Goal: Task Accomplishment & Management: Manage account settings

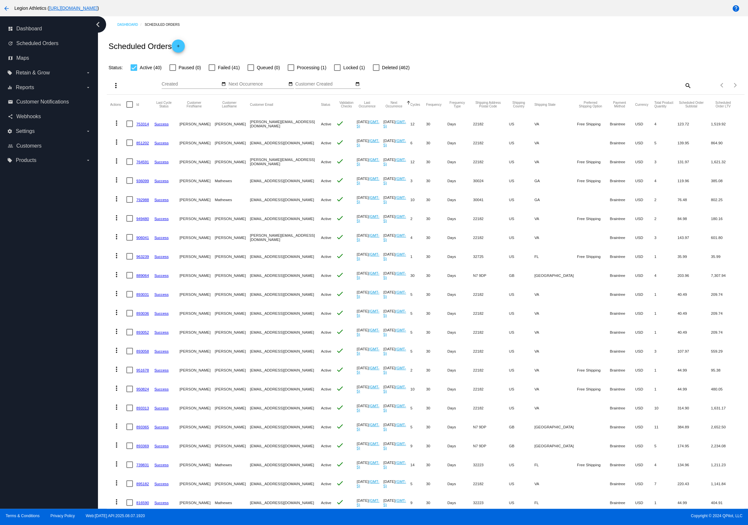
click at [266, 23] on div "Dashboard Scheduled Orders" at bounding box center [430, 25] width 627 height 10
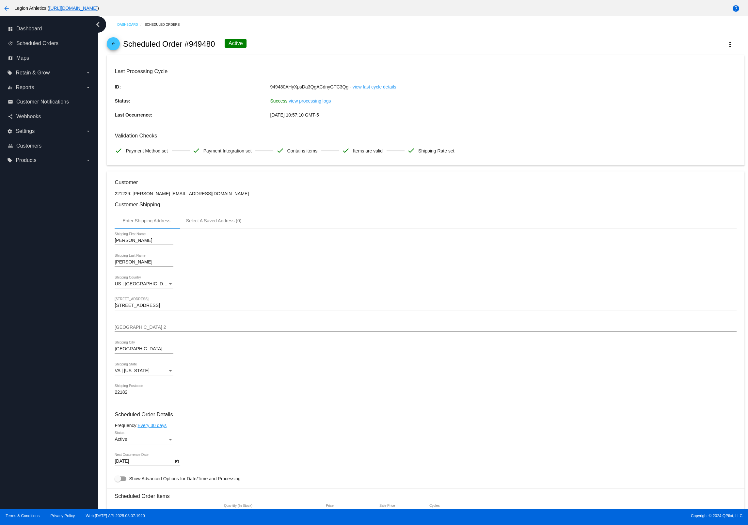
click at [452, 46] on div "arrow_back Scheduled Order #949480 Active more_vert" at bounding box center [425, 44] width 637 height 22
click at [726, 36] on div "arrow_back Scheduled Order #949480 Active more_vert" at bounding box center [425, 44] width 637 height 22
click at [727, 42] on mat-icon "more_vert" at bounding box center [730, 44] width 8 height 8
click at [696, 97] on span "Process Now" at bounding box center [685, 95] width 27 height 5
click at [400, 38] on div "arrow_back Scheduled Order #949480 Queued more_vert" at bounding box center [425, 44] width 637 height 22
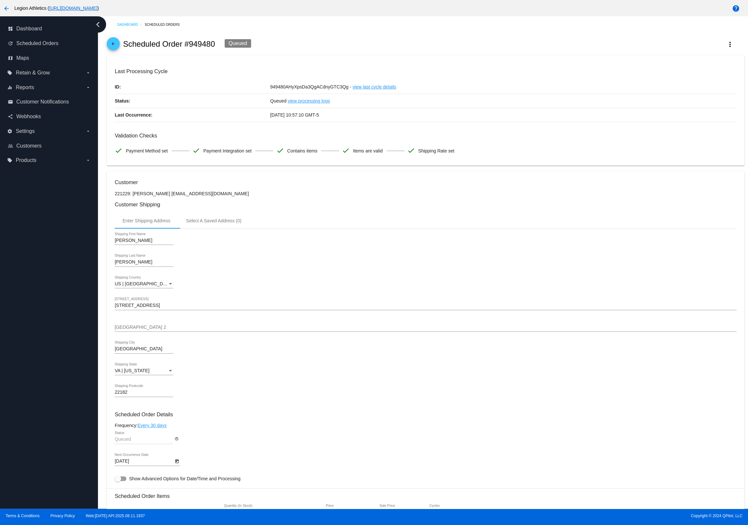
click at [408, 39] on div "arrow_back Scheduled Order #949480 Queued more_vert" at bounding box center [425, 44] width 637 height 22
click at [412, 39] on div "arrow_back Scheduled Order #851202 Queued more_vert" at bounding box center [425, 44] width 637 height 22
click at [734, 45] on button "more_vert" at bounding box center [729, 44] width 29 height 12
click at [698, 93] on button "cached Process Now" at bounding box center [697, 96] width 91 height 16
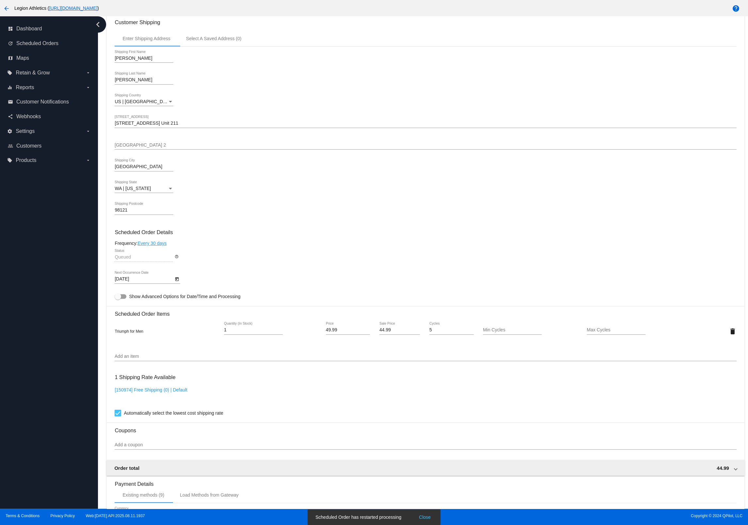
scroll to position [263, 0]
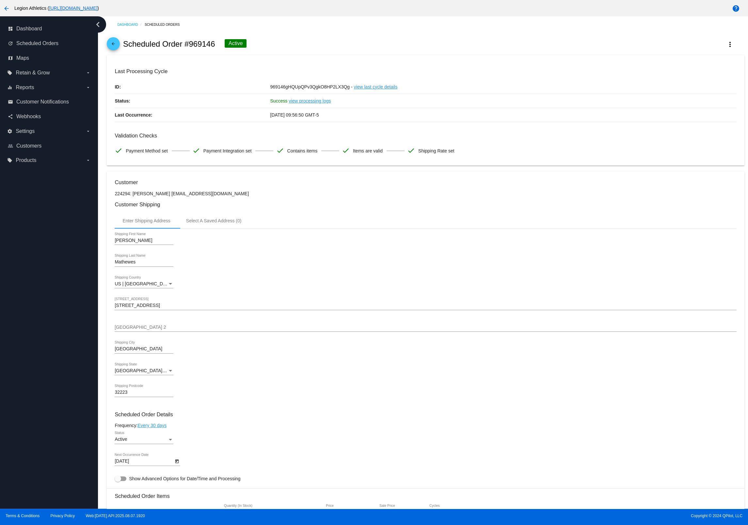
click at [468, 43] on div "arrow_back Scheduled Order #969146 Active more_vert" at bounding box center [425, 44] width 637 height 22
click at [490, 47] on div "arrow_back Scheduled Order #969146 Active more_vert" at bounding box center [425, 44] width 637 height 22
click at [491, 49] on div "arrow_back Scheduled Order #969146 Active more_vert" at bounding box center [425, 44] width 637 height 22
click at [729, 45] on mat-icon "more_vert" at bounding box center [730, 44] width 8 height 8
click at [696, 97] on span "Process Now" at bounding box center [685, 95] width 27 height 5
